Goal: Transaction & Acquisition: Purchase product/service

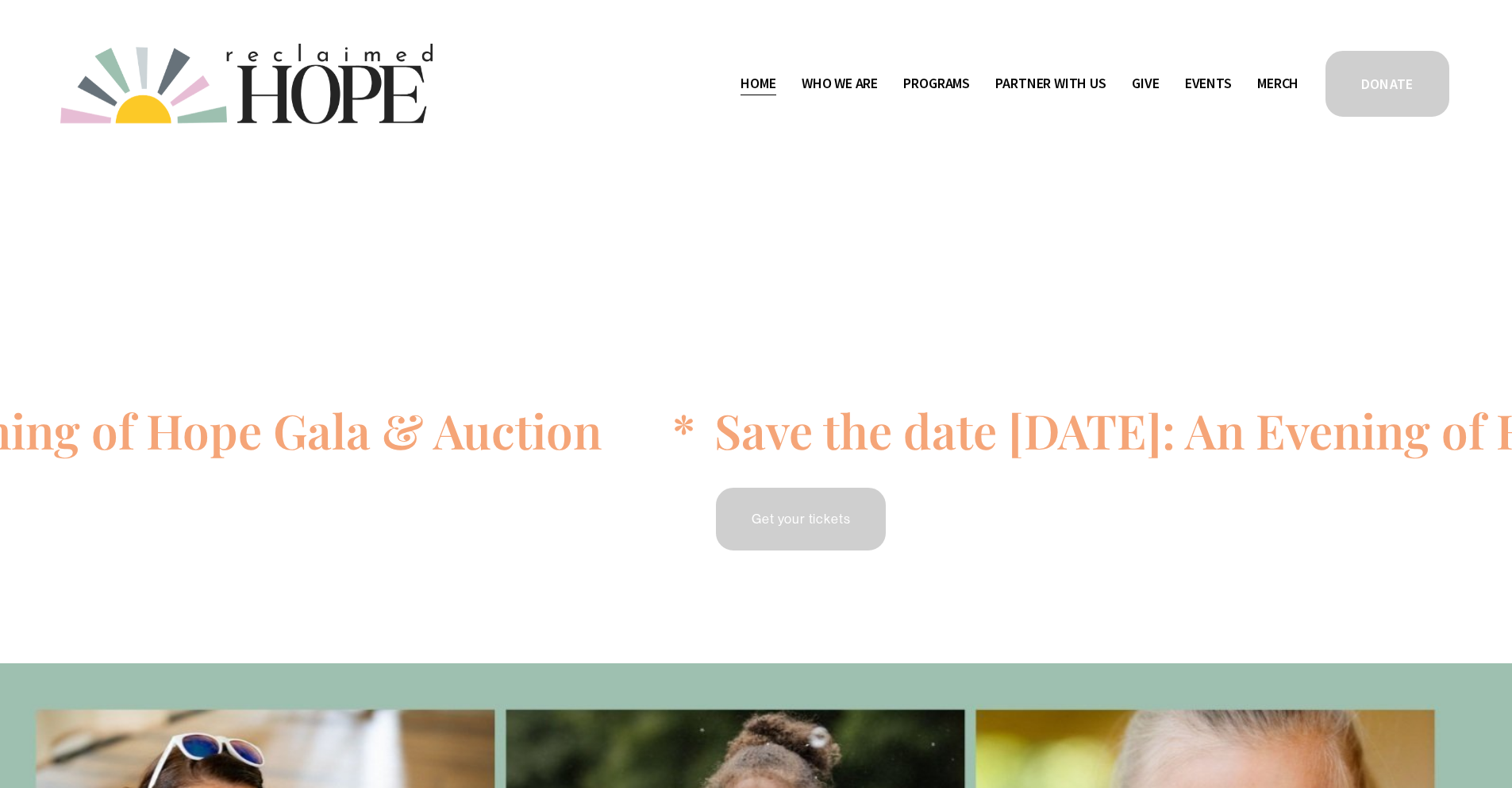
click at [1386, 91] on link "DONATE" at bounding box center [1387, 83] width 129 height 70
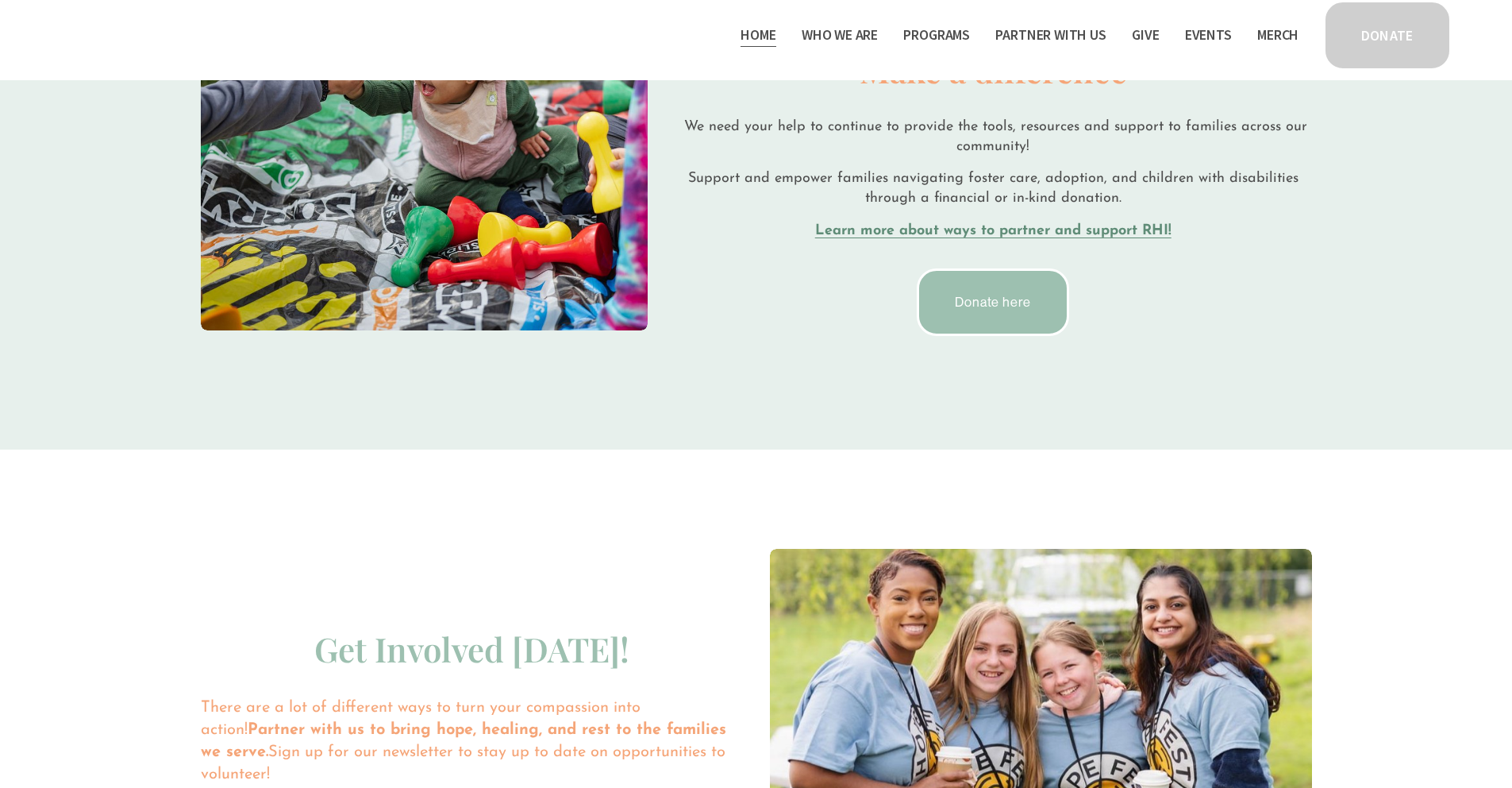
scroll to position [2964, 0]
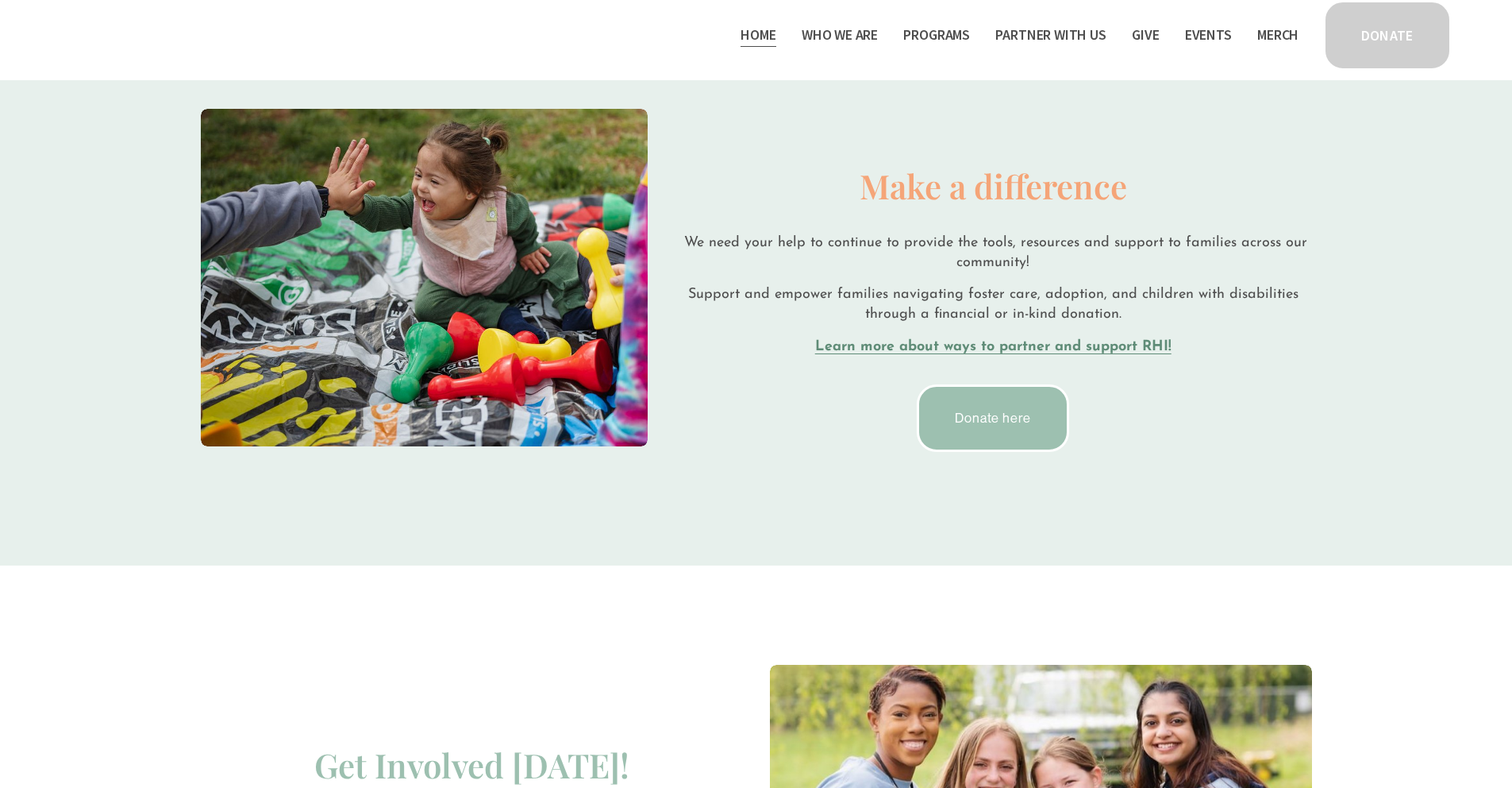
click at [1006, 412] on link "Donate here" at bounding box center [993, 419] width 153 height 68
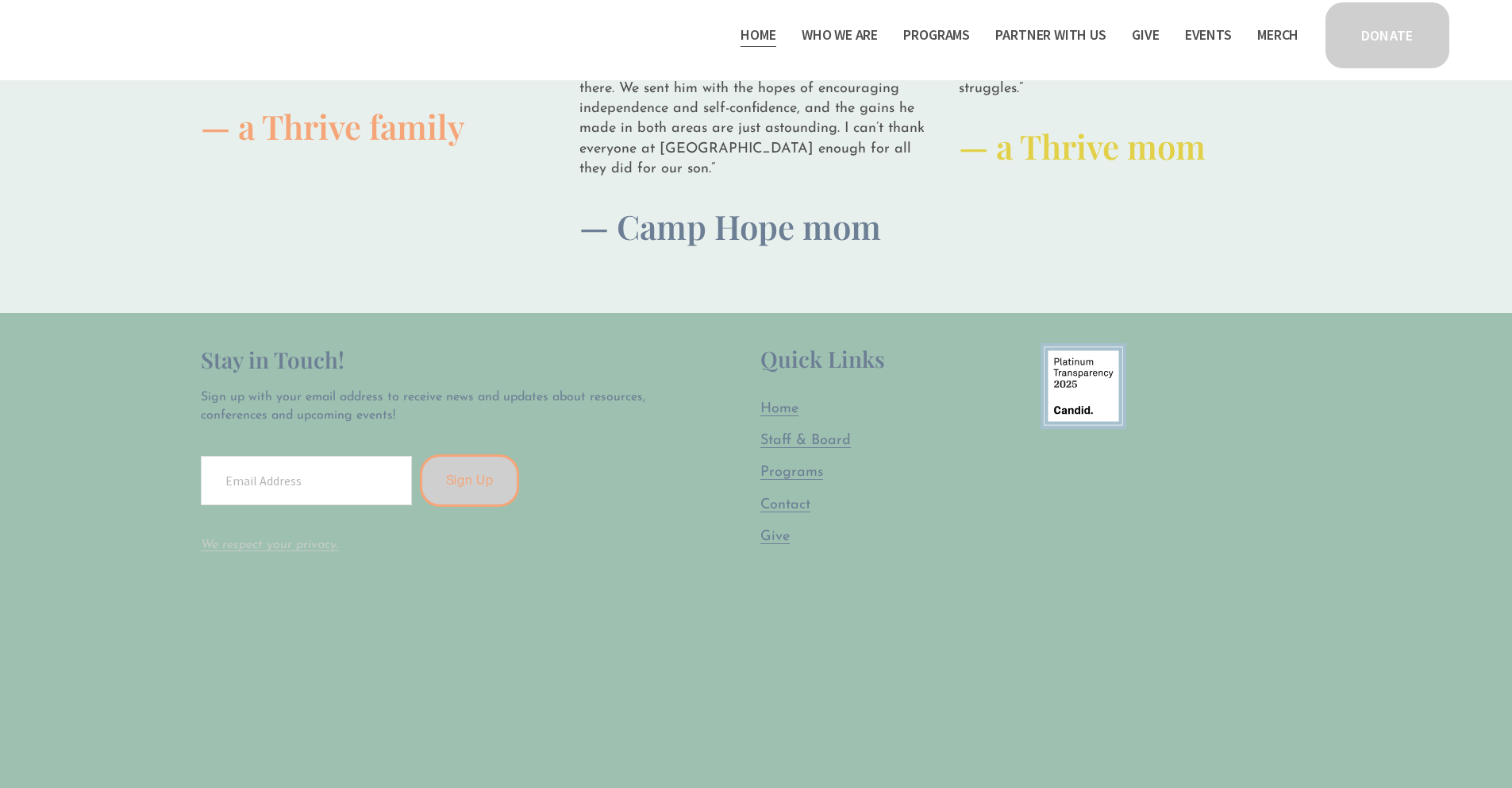
scroll to position [4497, 0]
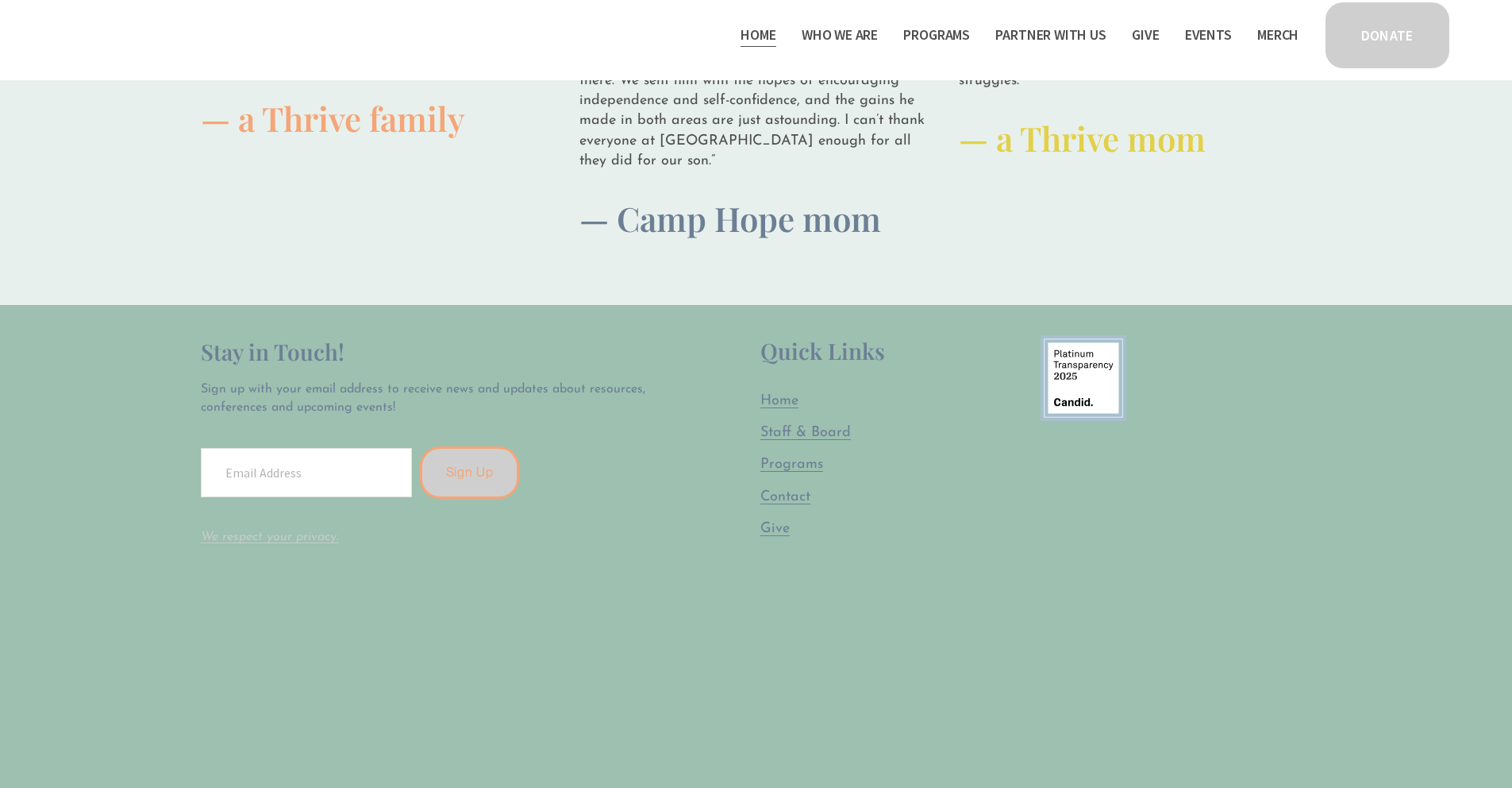
click at [767, 522] on span "Give" at bounding box center [775, 529] width 29 height 15
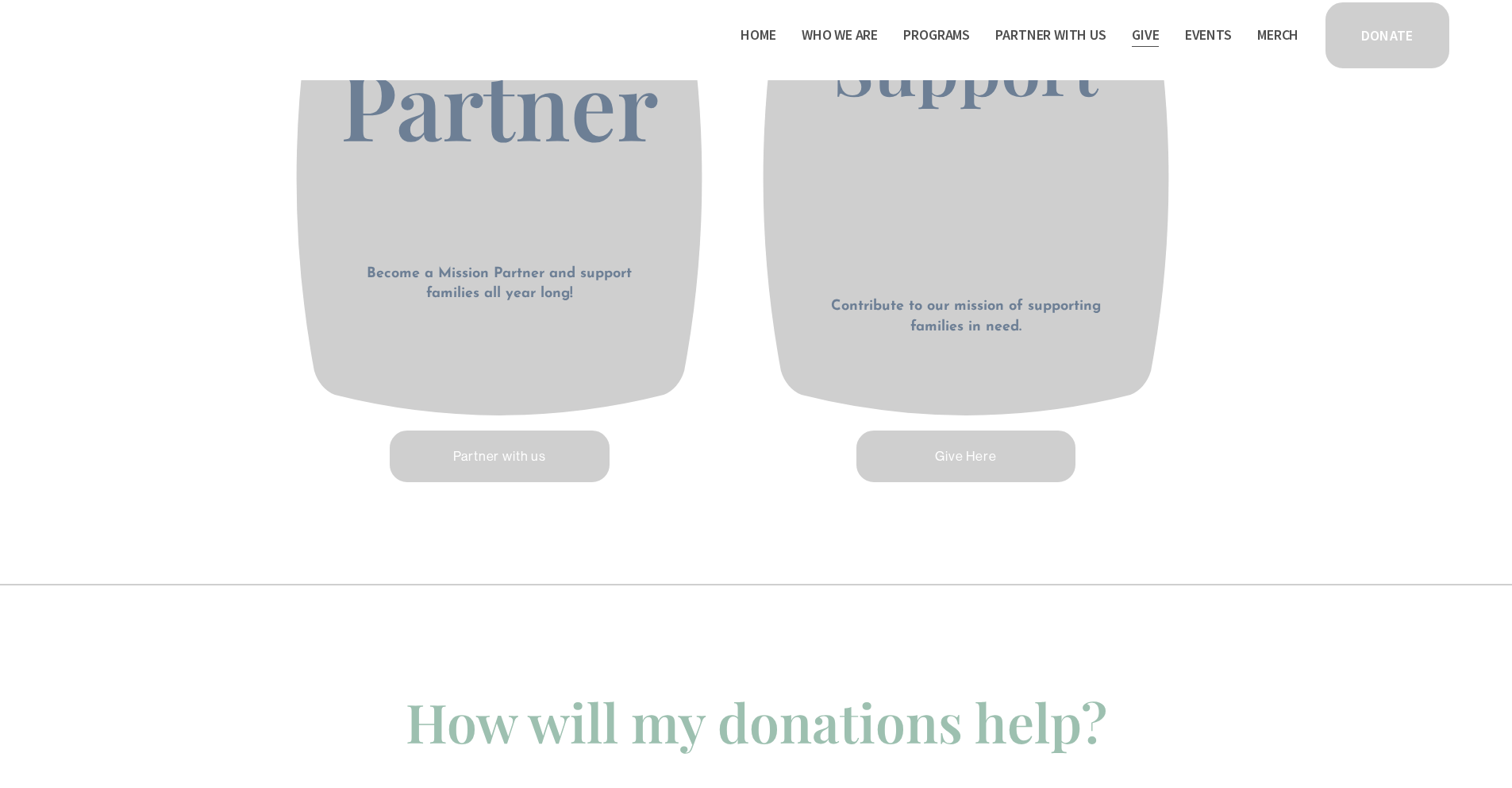
scroll to position [729, 0]
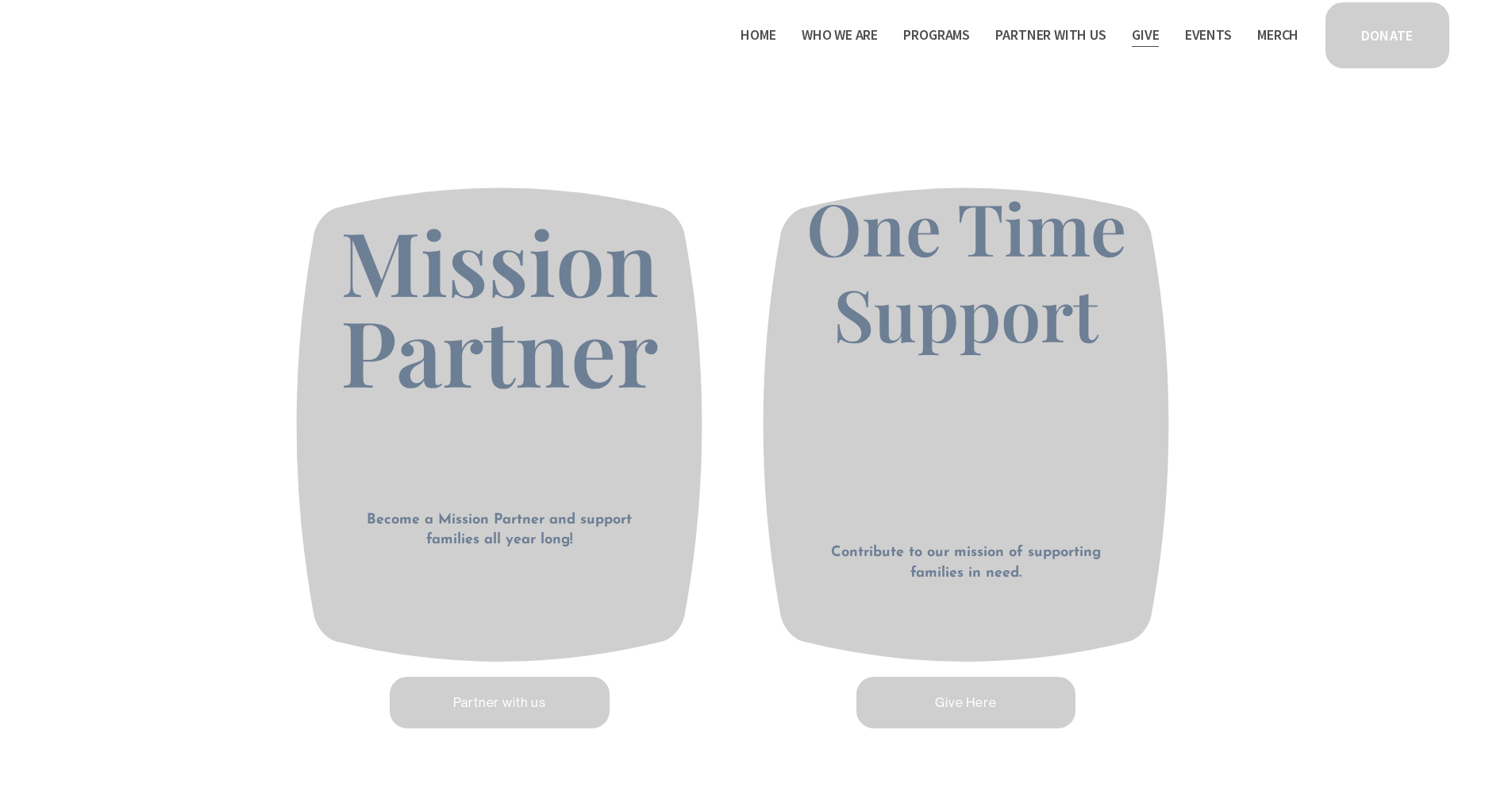
click at [966, 711] on link "Give Here" at bounding box center [967, 703] width 225 height 57
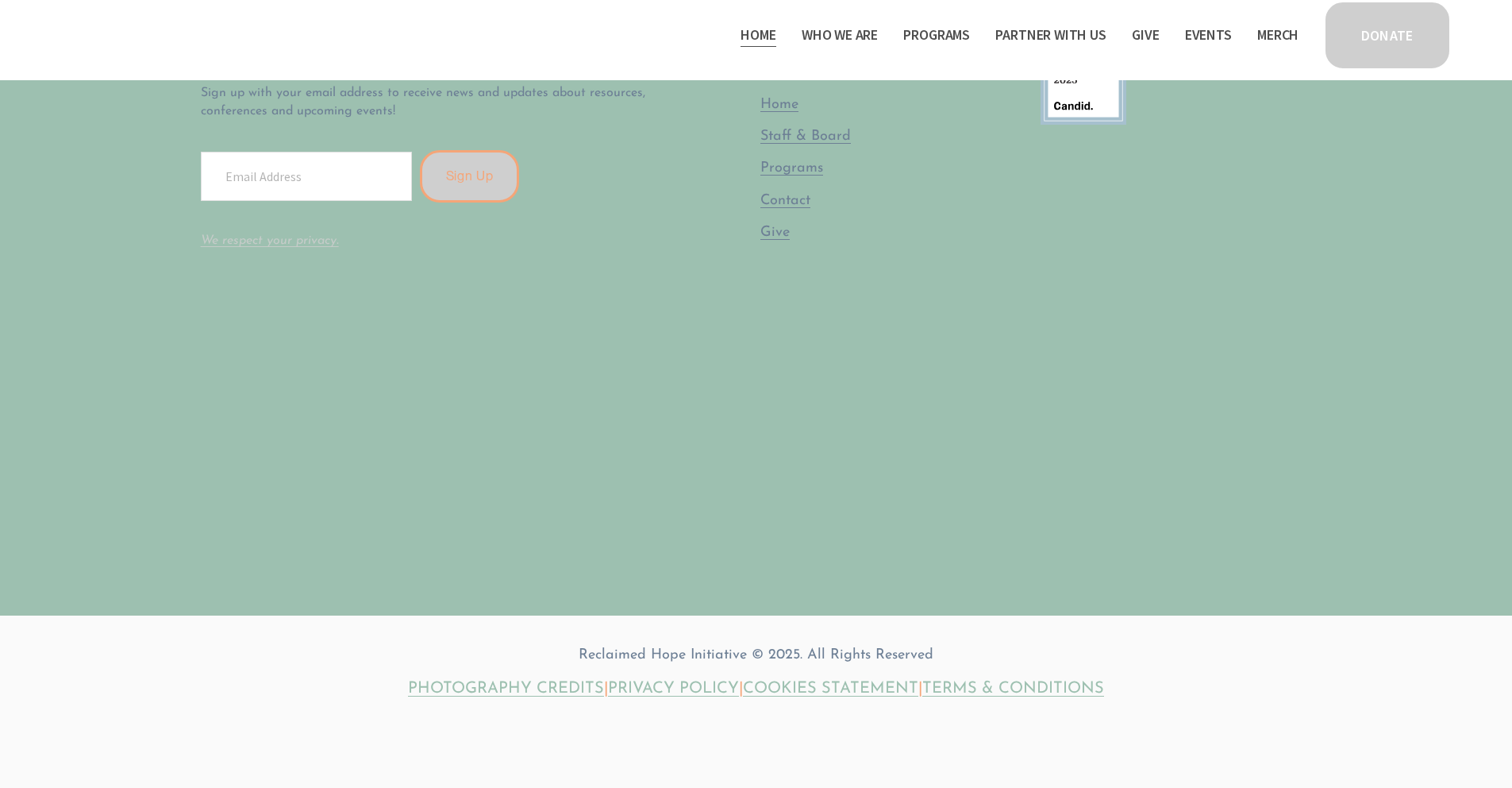
scroll to position [4722, 0]
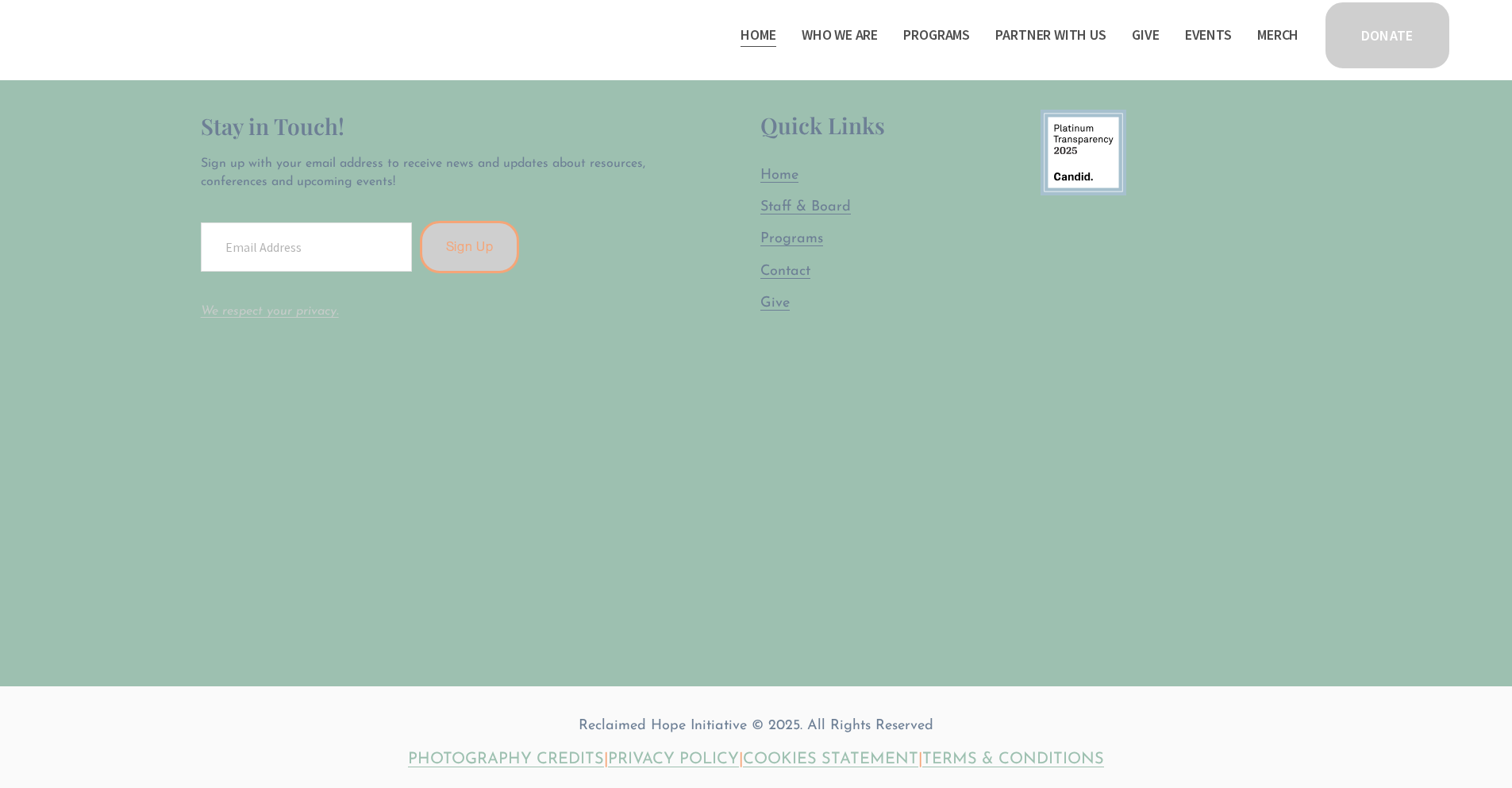
click at [777, 300] on span "Give" at bounding box center [775, 303] width 29 height 15
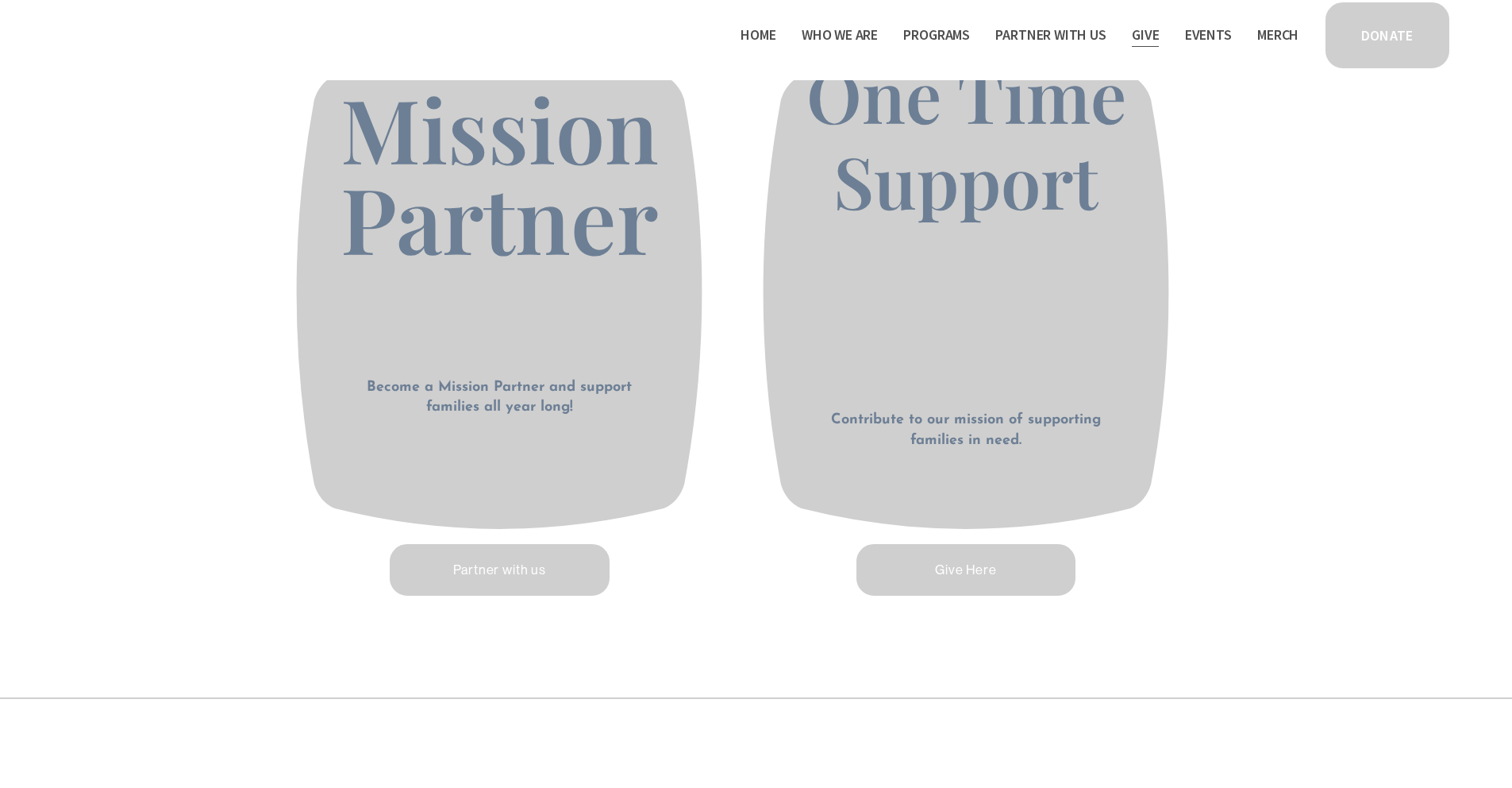
scroll to position [1023, 0]
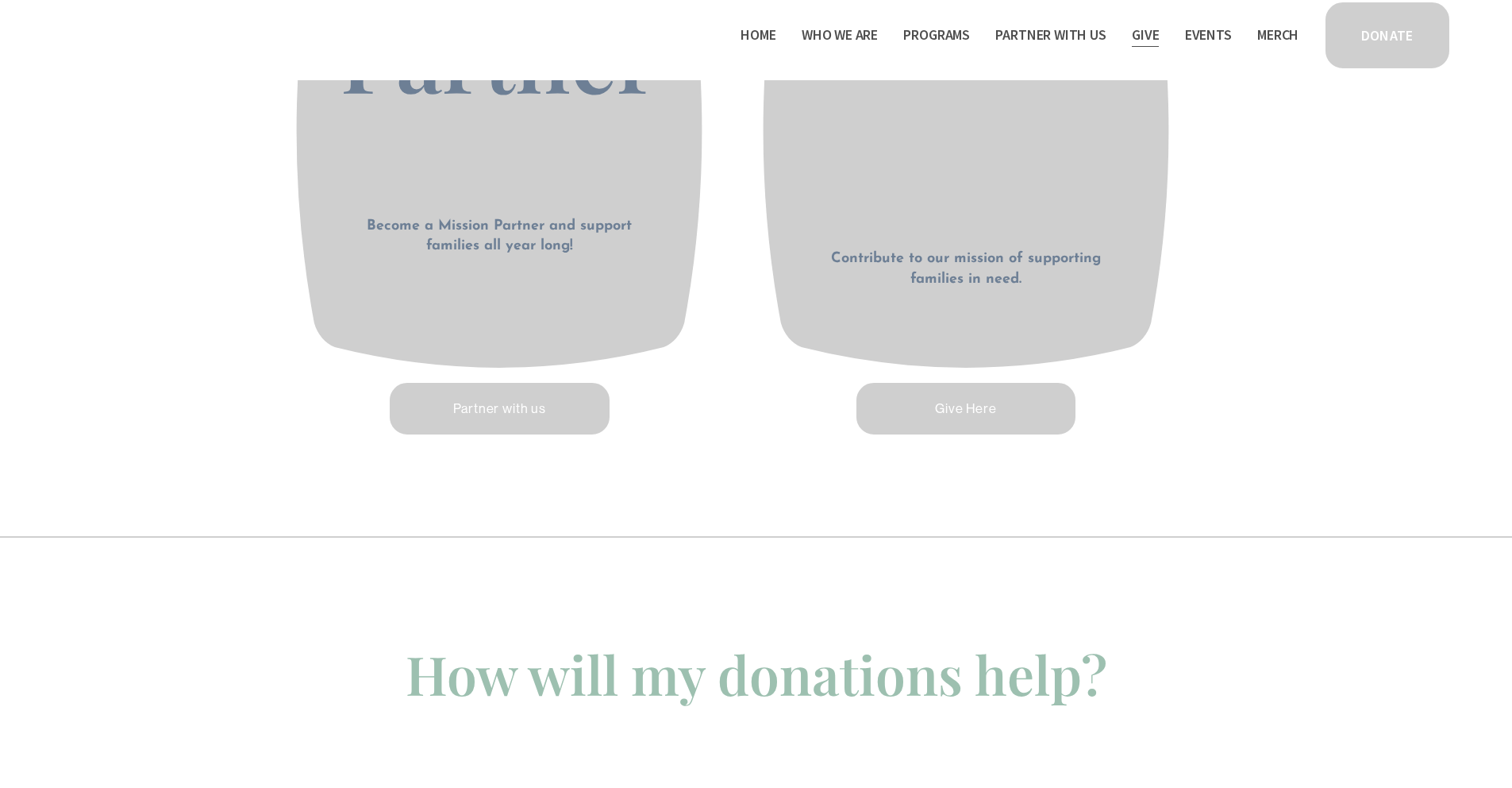
click at [542, 403] on link "Partner with us" at bounding box center [500, 409] width 225 height 57
